Goal: Task Accomplishment & Management: Use online tool/utility

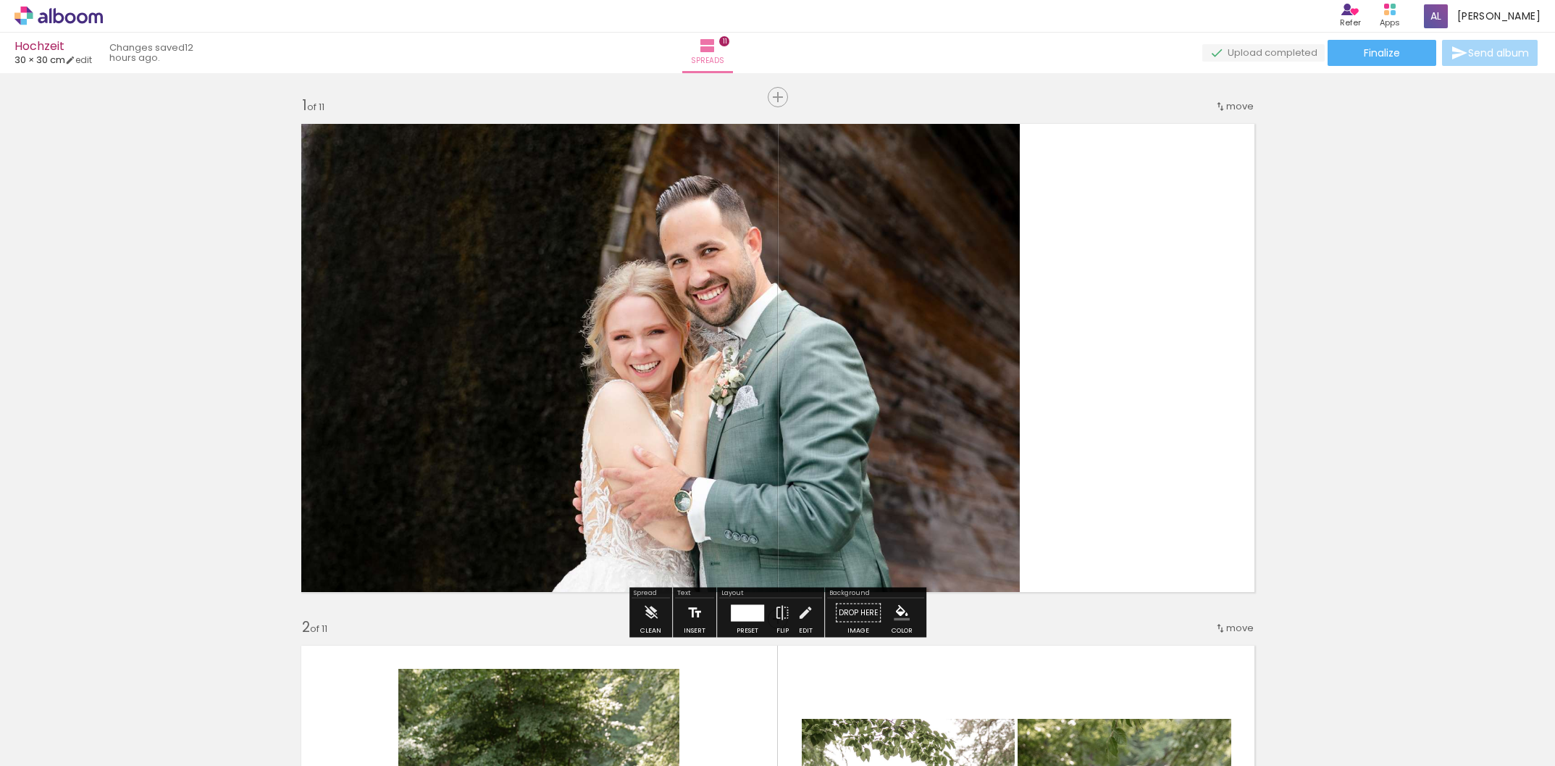
click at [687, 616] on iron-icon at bounding box center [695, 612] width 16 height 29
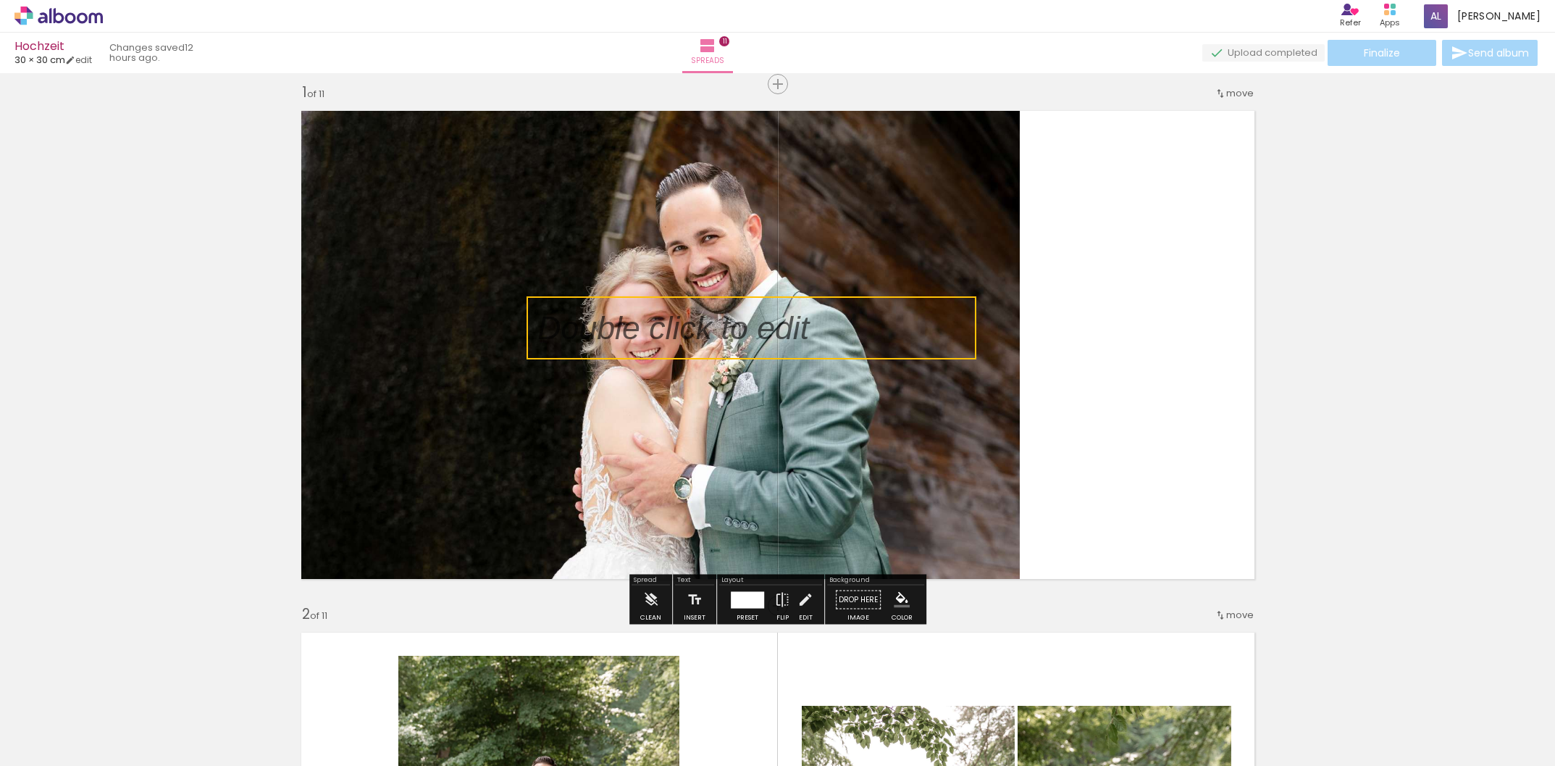
scroll to position [17, 0]
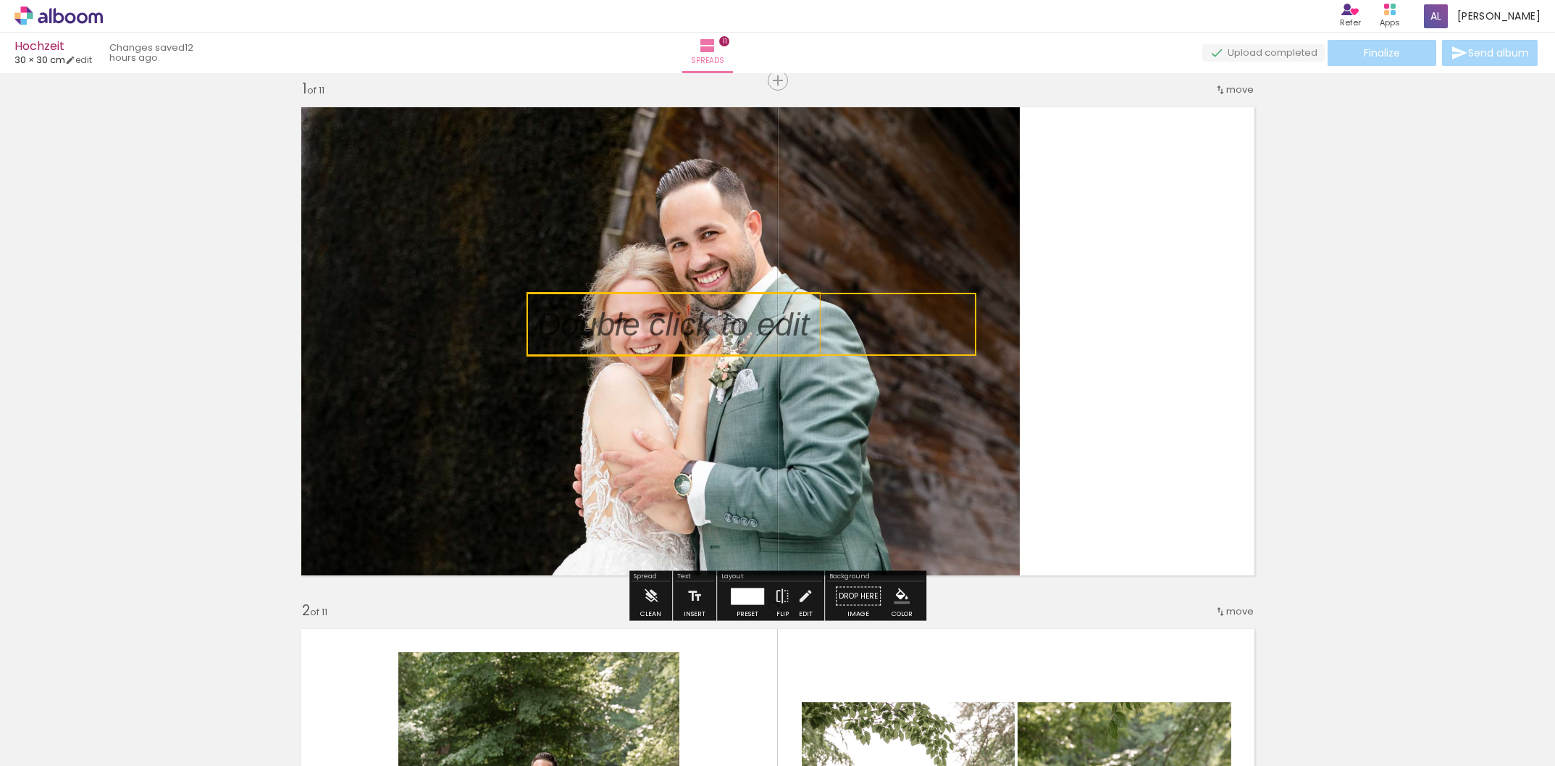
click at [654, 326] on quentale-selection at bounding box center [752, 324] width 450 height 63
type input "Sans Serif"
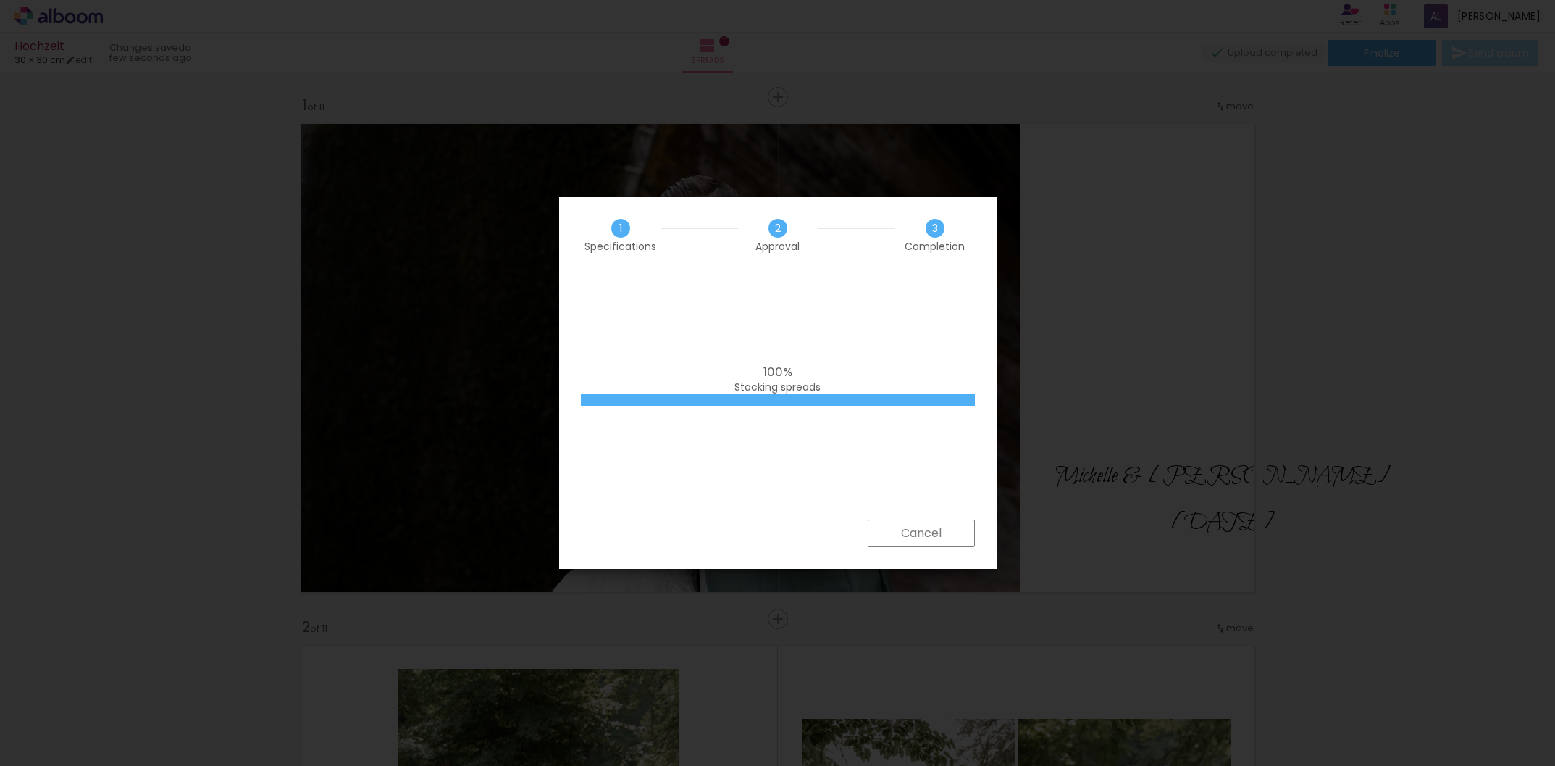
scroll to position [5216, 0]
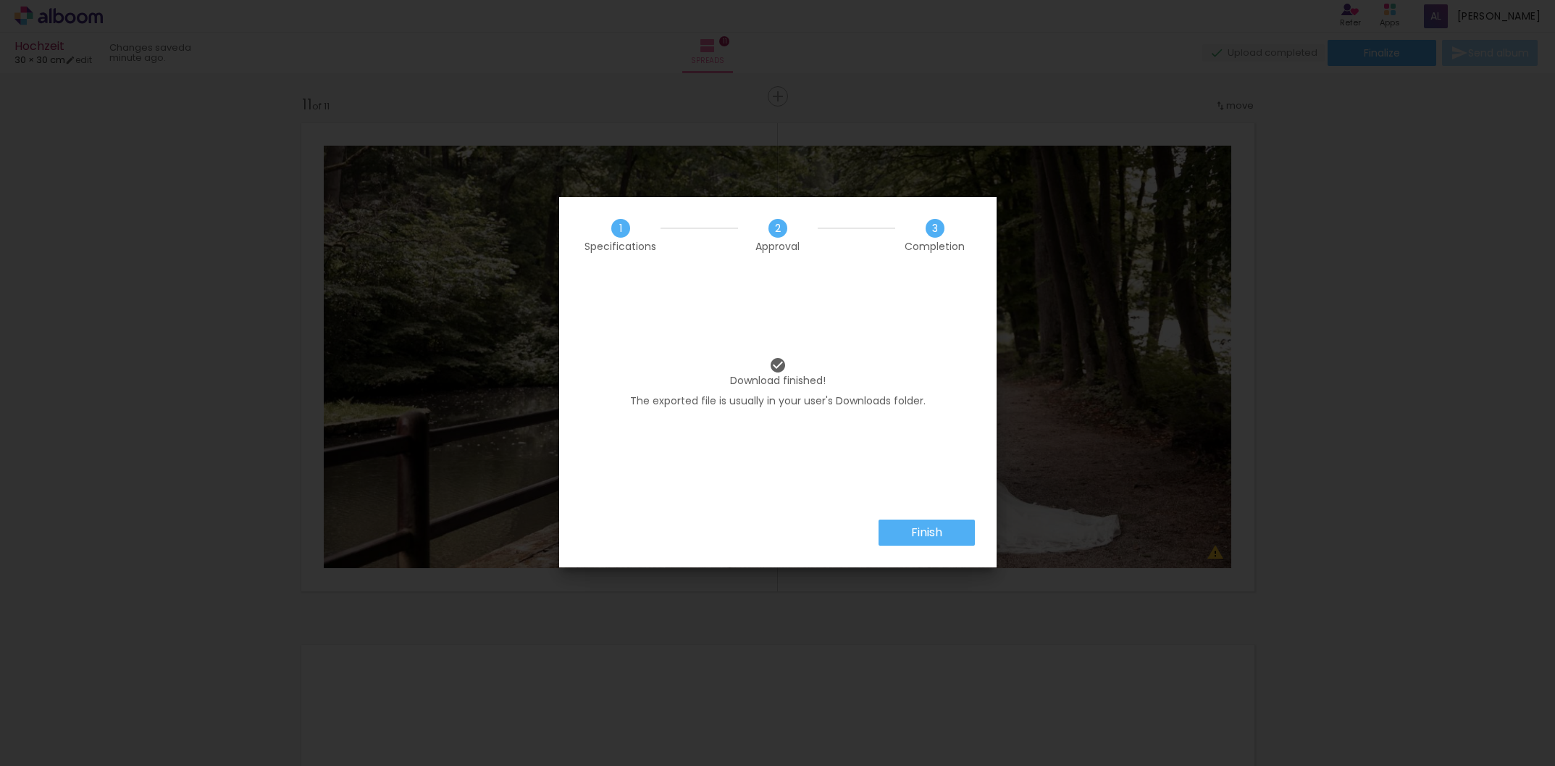
click at [842, 95] on iron-overlay-backdrop at bounding box center [777, 383] width 1555 height 766
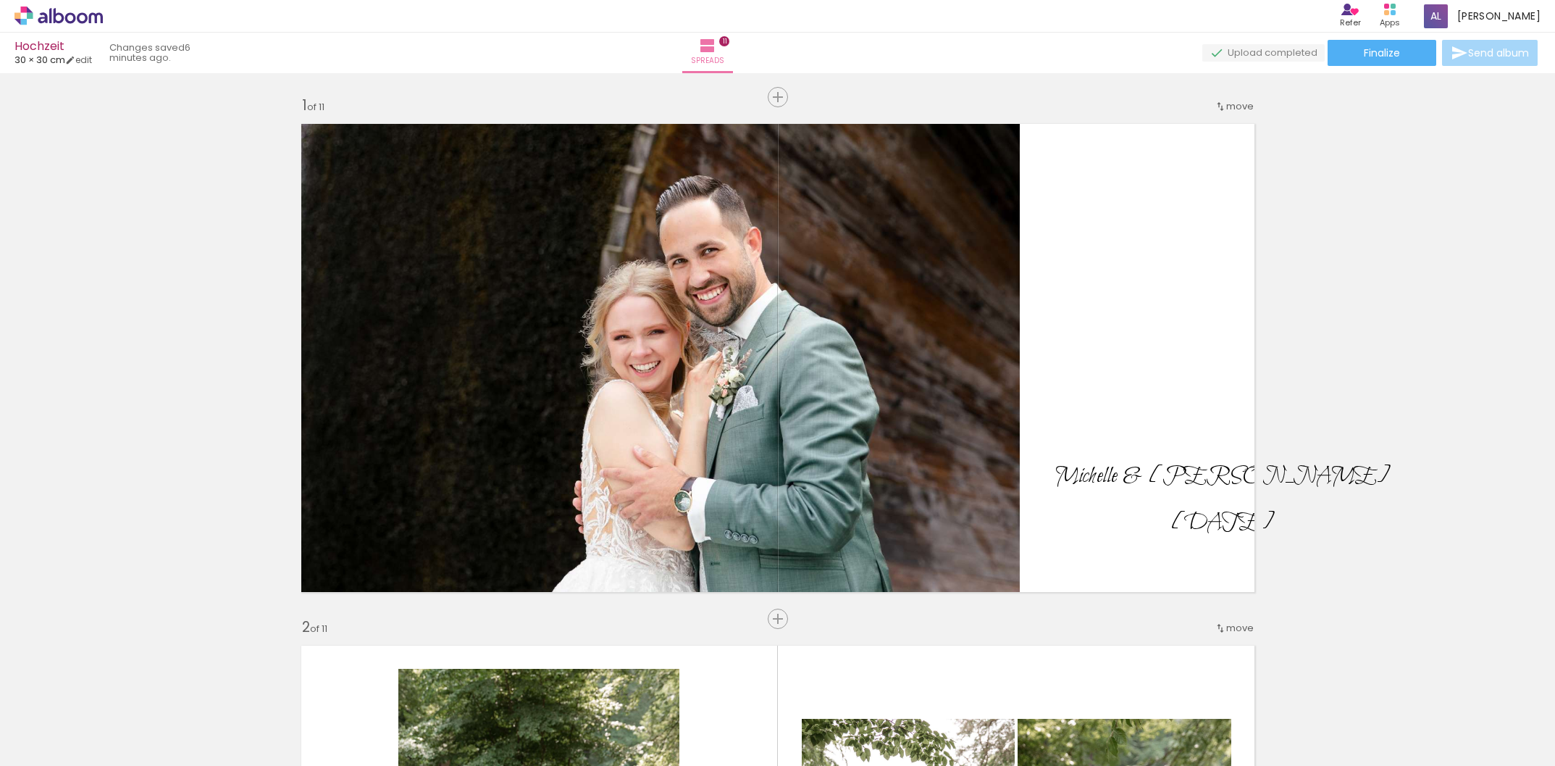
scroll to position [1044, 0]
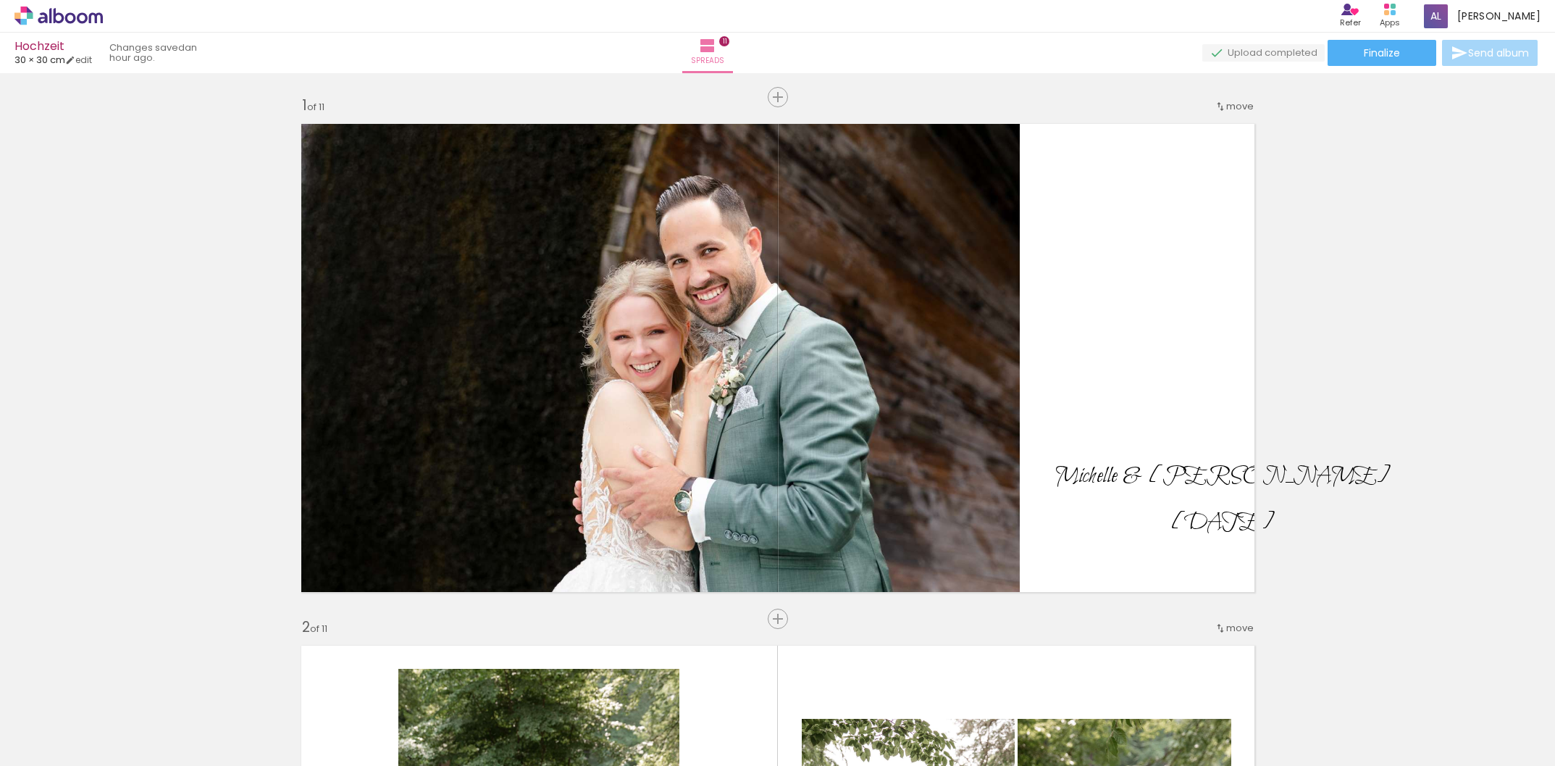
scroll to position [1044, 0]
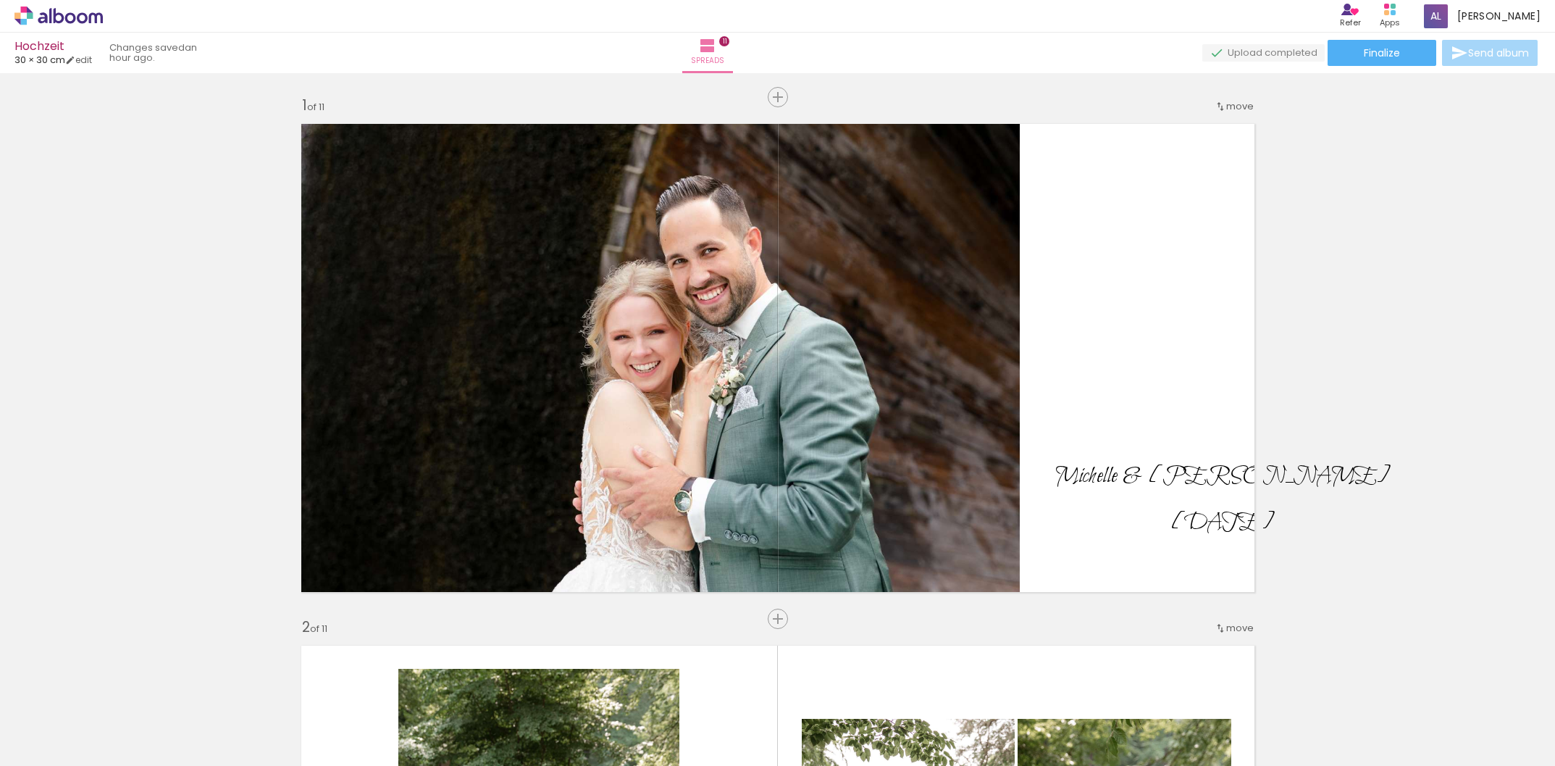
scroll to position [1044, 0]
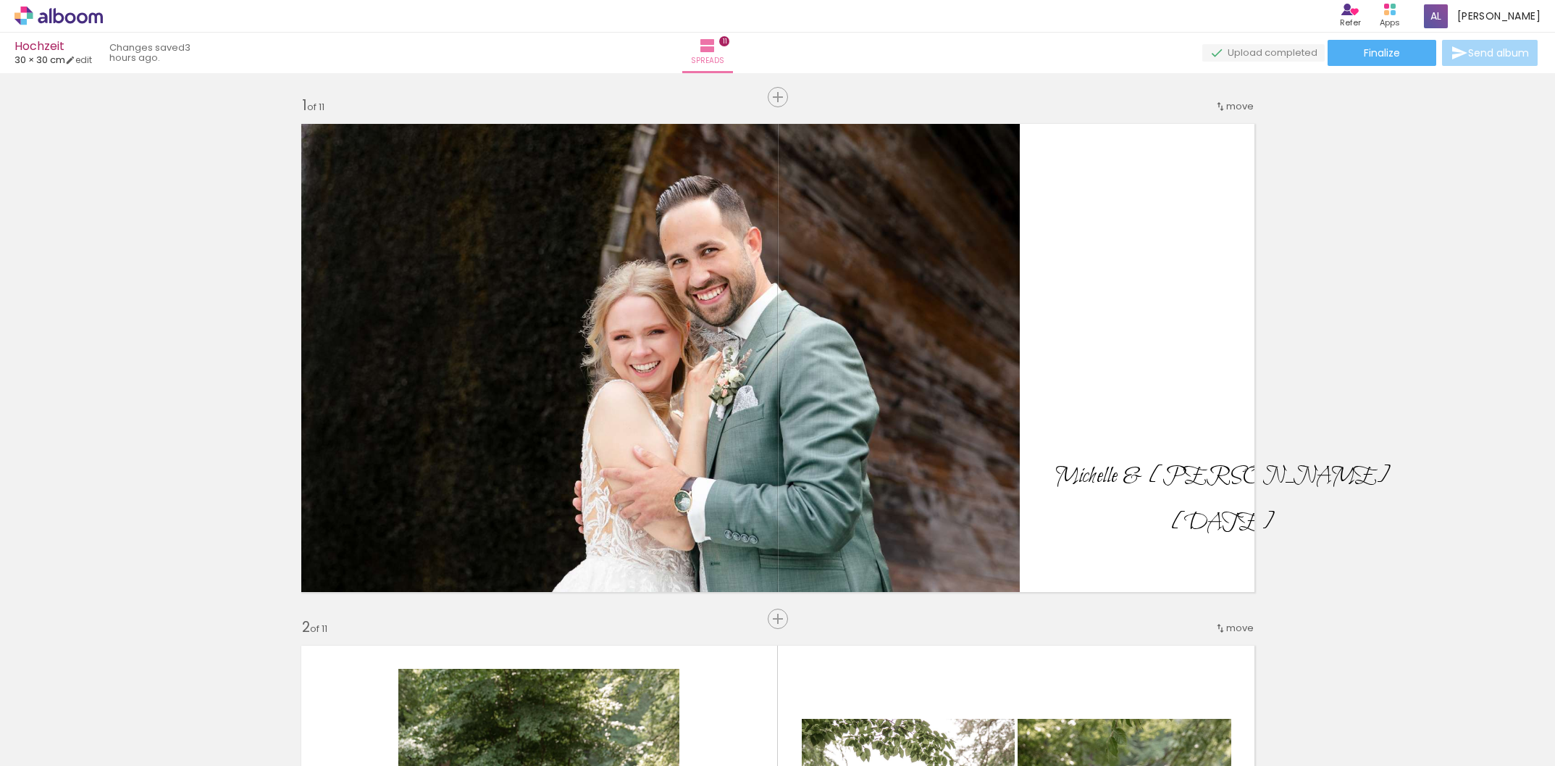
scroll to position [1044, 0]
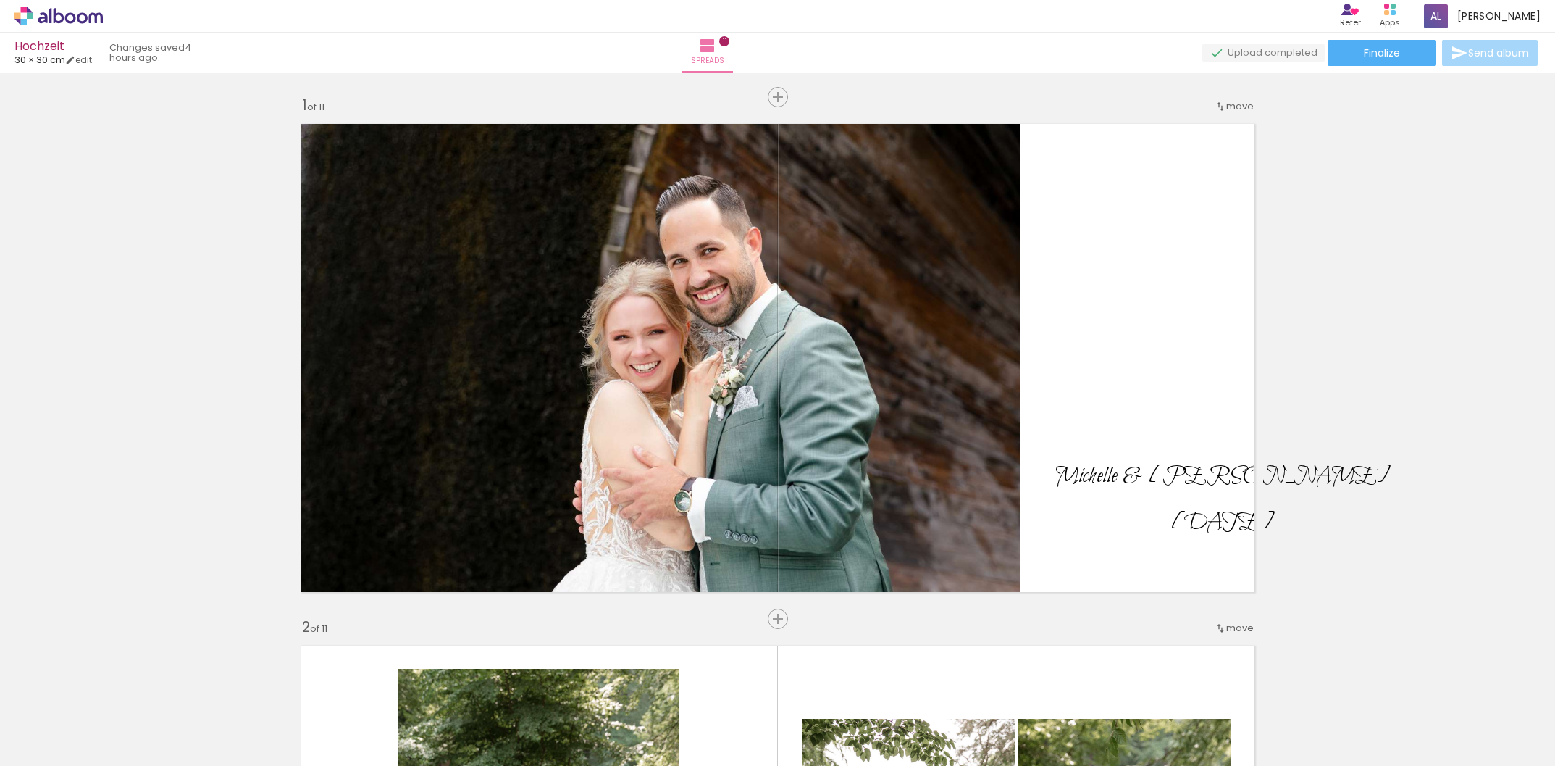
scroll to position [1044, 0]
